Goal: Transaction & Acquisition: Purchase product/service

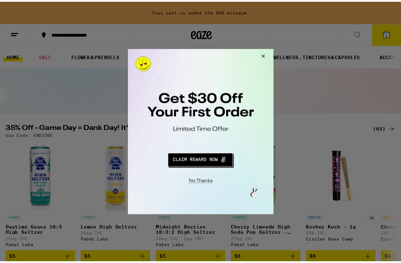
drag, startPoint x: 267, startPoint y: 54, endPoint x: 441, endPoint y: 101, distance: 180.9
click at [37, 54] on button "Close Modal" at bounding box center [263, 57] width 19 height 17
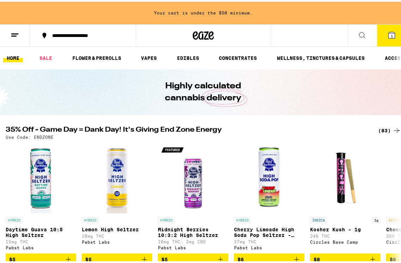
click at [37, 36] on span "1" at bounding box center [391, 34] width 2 height 4
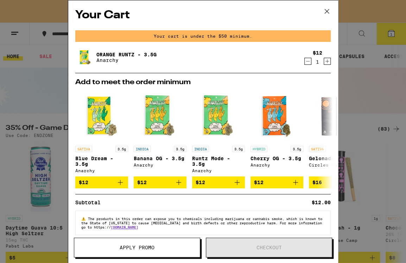
click at [37, 113] on span "Apply Promo" at bounding box center [137, 247] width 35 height 5
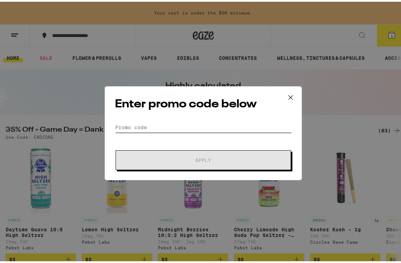
click at [37, 113] on input "Promo Code" at bounding box center [203, 125] width 177 height 11
paste input "VIVA30"
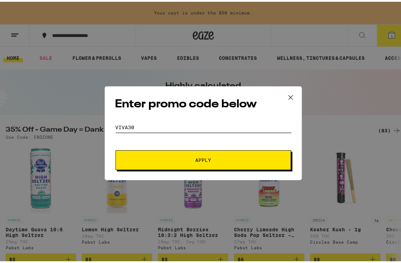
type input "VIVA30"
click at [37, 113] on button "Apply" at bounding box center [202, 159] width 175 height 20
